Goal: Task Accomplishment & Management: Manage account settings

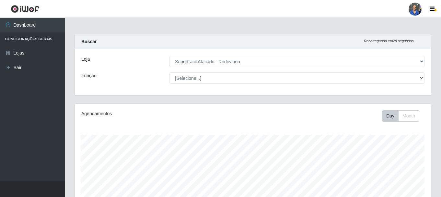
select select "400"
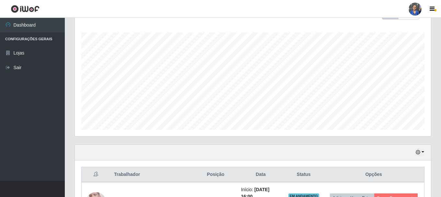
scroll to position [135, 356]
click at [420, 8] on div at bounding box center [415, 9] width 13 height 13
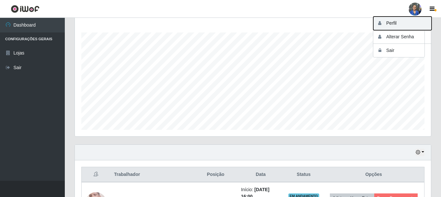
click at [409, 22] on button "Perfil" at bounding box center [402, 24] width 58 height 14
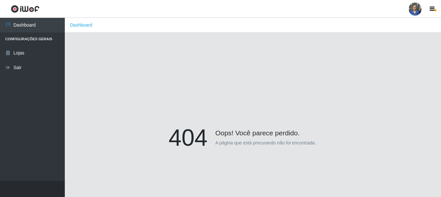
click at [414, 9] on div at bounding box center [415, 9] width 13 height 13
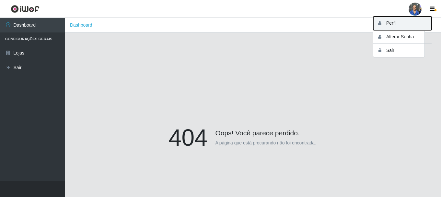
click at [409, 21] on button "Perfil" at bounding box center [402, 24] width 58 height 14
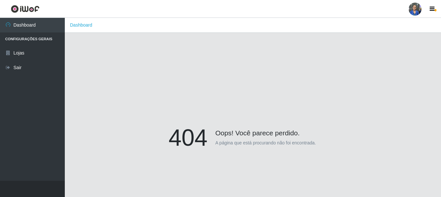
click at [420, 10] on div at bounding box center [415, 9] width 13 height 13
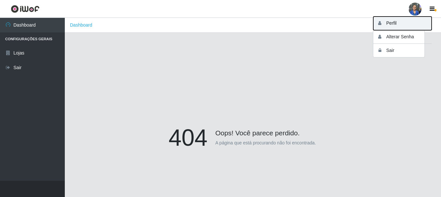
click at [412, 19] on button "Perfil" at bounding box center [402, 24] width 58 height 14
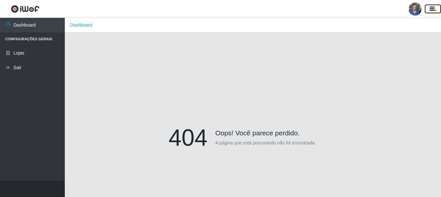
click at [428, 13] on button "button" at bounding box center [433, 9] width 16 height 9
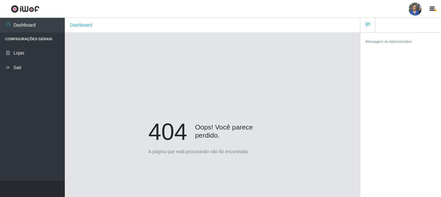
click at [414, 8] on div at bounding box center [415, 9] width 13 height 13
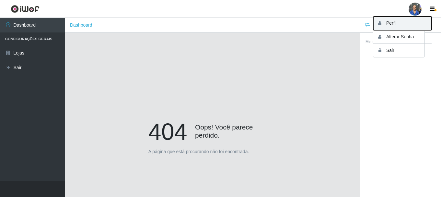
click at [410, 20] on button "Perfil" at bounding box center [402, 24] width 58 height 14
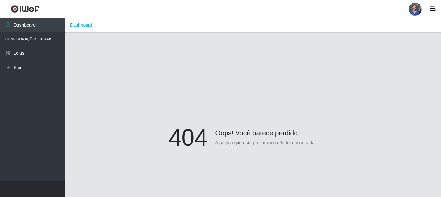
click at [416, 10] on div at bounding box center [415, 9] width 13 height 13
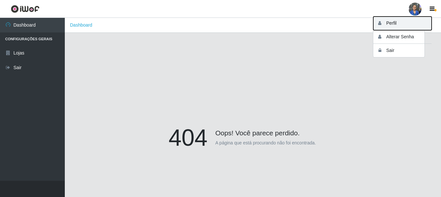
click at [395, 20] on button "Perfil" at bounding box center [402, 24] width 58 height 14
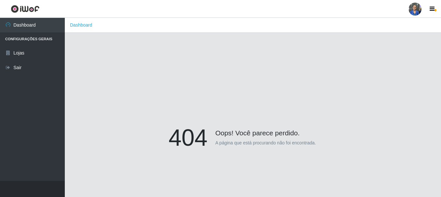
click at [395, 20] on ol "Dashboard" at bounding box center [253, 25] width 376 height 15
drag, startPoint x: 417, startPoint y: 9, endPoint x: 337, endPoint y: 52, distance: 89.8
click at [343, 53] on div "404 Oops! Você parece perdido. A página que está procurando não foi encontrada." at bounding box center [253, 139] width 357 height 197
click at [417, 15] on div at bounding box center [415, 9] width 13 height 13
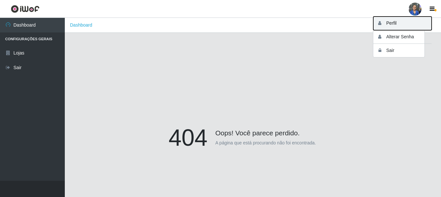
click at [405, 20] on button "Perfil" at bounding box center [402, 24] width 58 height 14
